Goal: Information Seeking & Learning: Learn about a topic

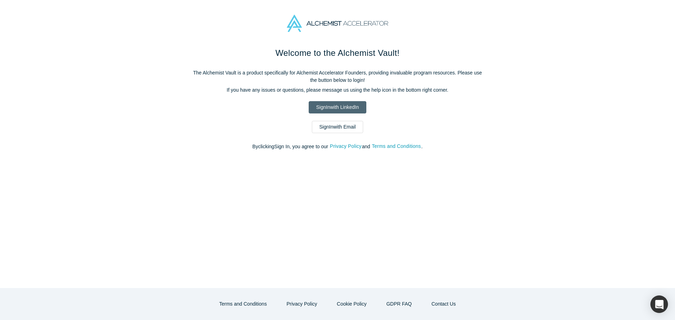
click at [350, 103] on link "Sign In with LinkedIn" at bounding box center [337, 107] width 57 height 12
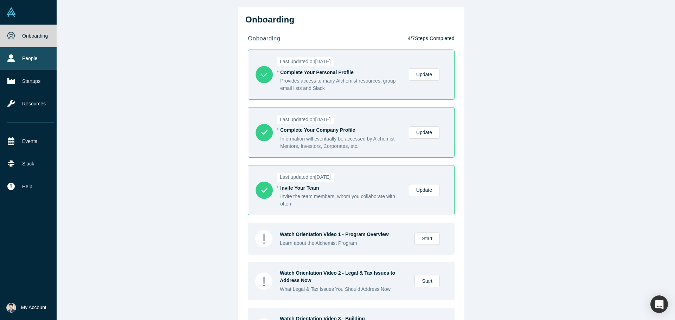
click at [32, 57] on link "People" at bounding box center [31, 58] width 62 height 23
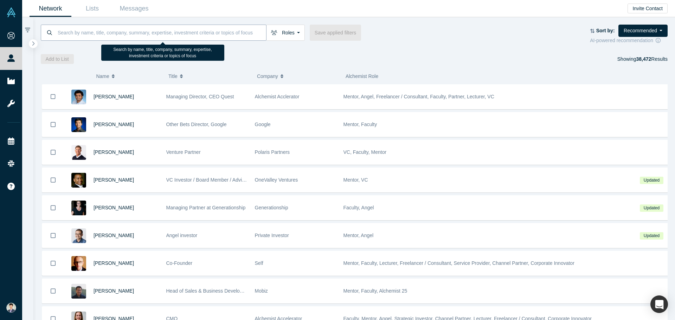
click at [207, 31] on input at bounding box center [161, 32] width 209 height 17
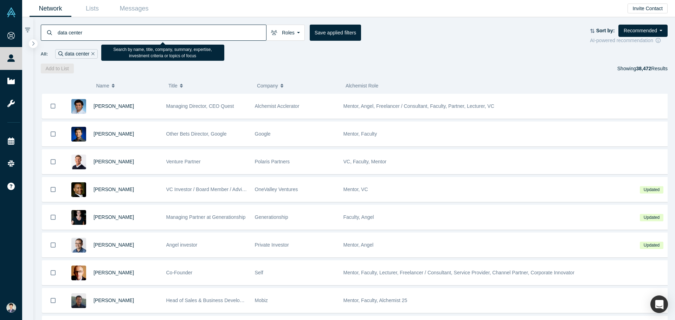
type input "data center"
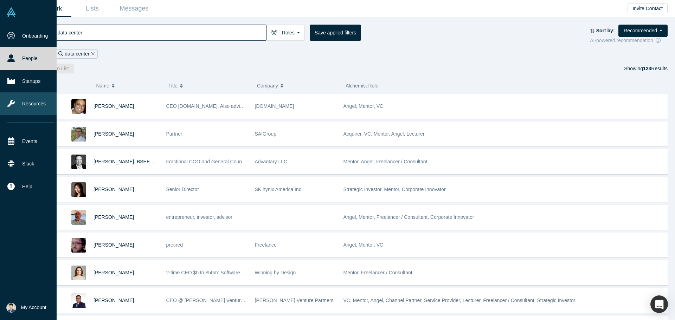
click at [20, 99] on link "Resources" at bounding box center [31, 103] width 62 height 23
